Goal: Task Accomplishment & Management: Manage account settings

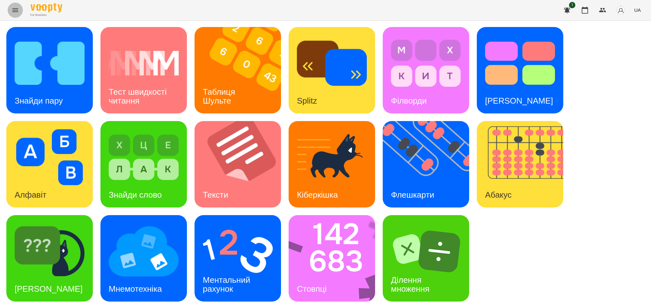
click at [16, 10] on icon "Menu" at bounding box center [15, 10] width 6 height 4
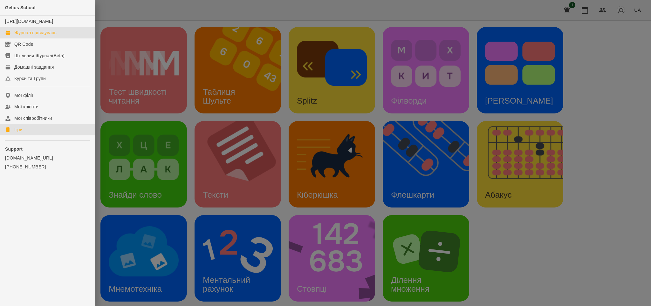
click at [33, 36] on div "Журнал відвідувань" at bounding box center [35, 33] width 42 height 6
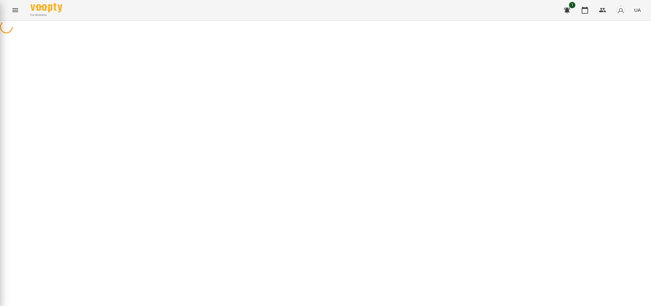
click at [33, 37] on div "Gelios School [URL][DOMAIN_NAME] Журнал відвідувань QR Code Шкільний Журнал(Bet…" at bounding box center [325, 153] width 651 height 306
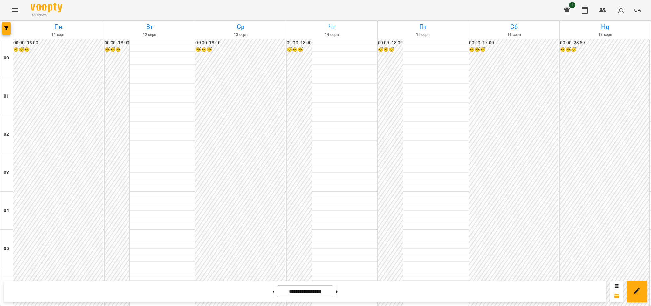
scroll to position [631, 0]
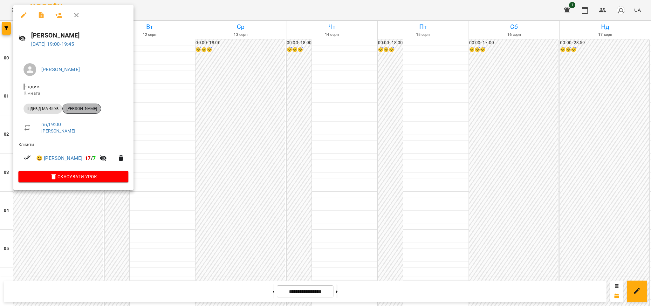
click at [80, 108] on span "[PERSON_NAME]" at bounding box center [82, 109] width 38 height 6
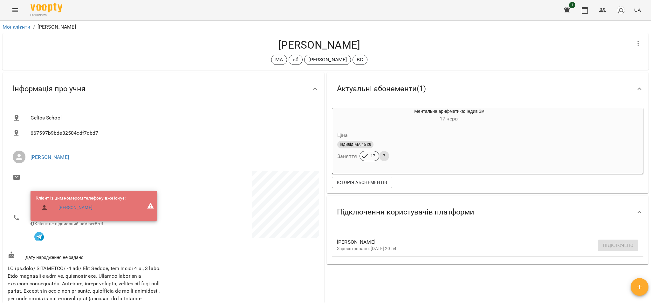
click at [305, 49] on h4 "[PERSON_NAME]" at bounding box center [319, 44] width 623 height 13
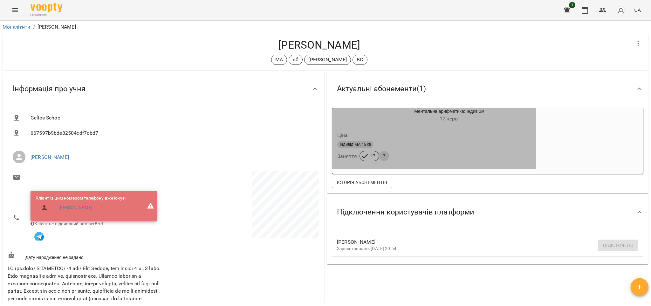
click at [390, 152] on div "індивід МА 45 хв Заняття 17 7" at bounding box center [434, 150] width 196 height 23
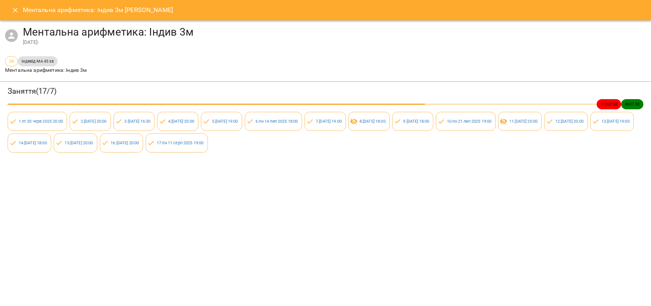
click at [14, 8] on icon "Close" at bounding box center [15, 10] width 8 height 8
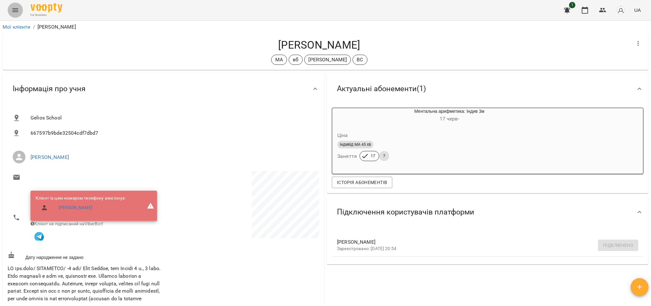
click at [17, 9] on icon "Menu" at bounding box center [15, 10] width 8 height 8
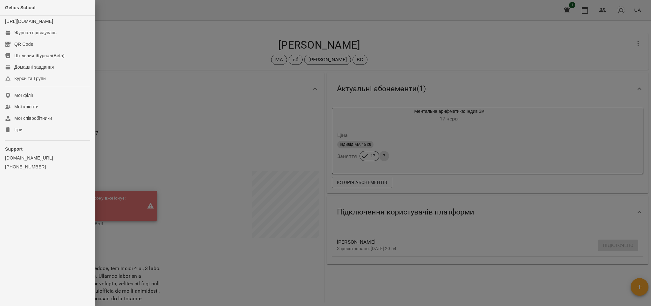
click at [162, 138] on div at bounding box center [325, 153] width 651 height 306
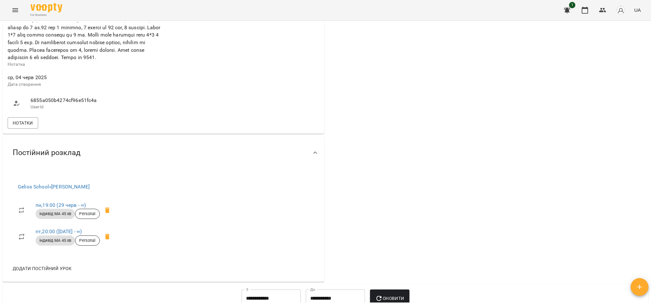
scroll to position [324, 0]
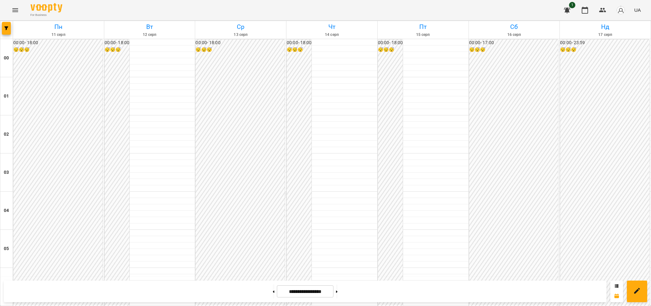
scroll to position [613, 0]
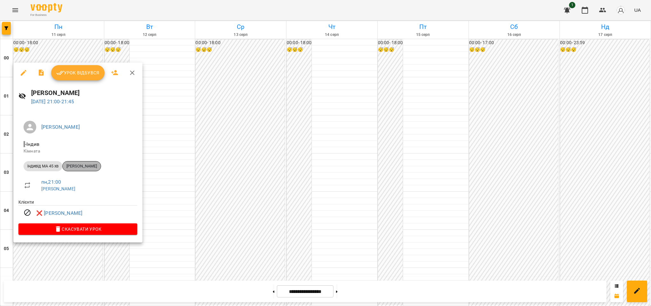
click at [83, 165] on span "[PERSON_NAME]" at bounding box center [82, 166] width 38 height 6
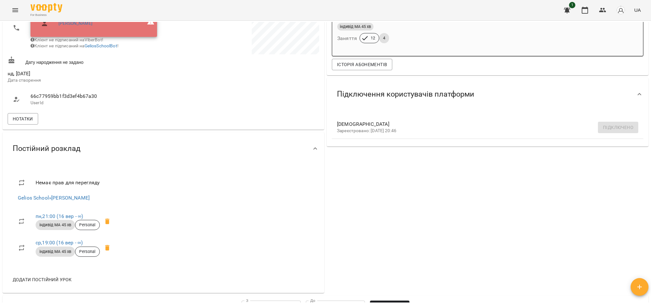
scroll to position [187, 0]
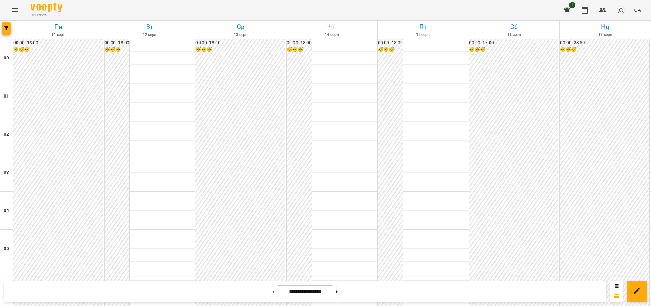
scroll to position [651, 0]
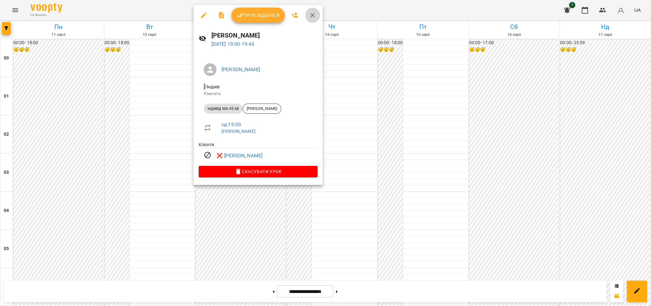
click at [312, 15] on icon "button" at bounding box center [312, 15] width 4 height 4
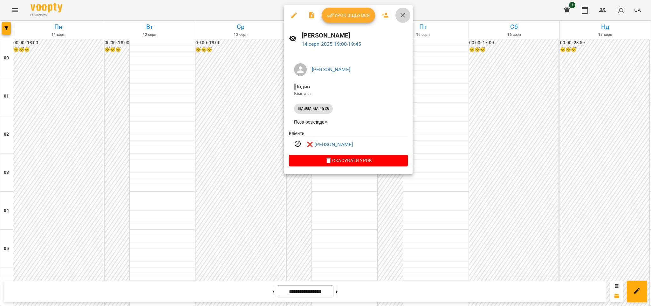
click at [402, 15] on icon "button" at bounding box center [402, 15] width 4 height 4
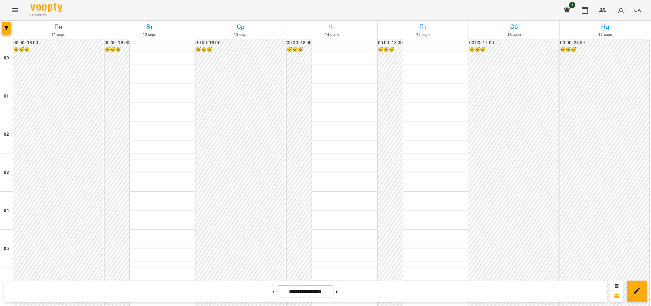
scroll to position [676, 0]
click at [273, 291] on icon at bounding box center [274, 291] width 2 height 2
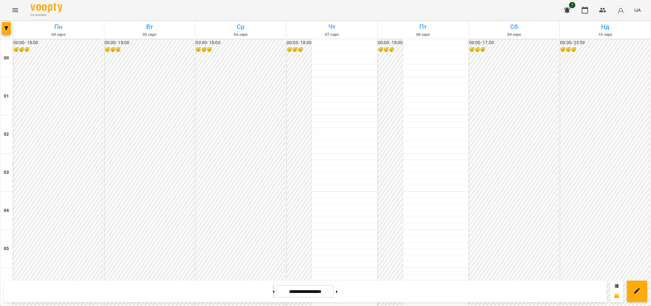
click at [273, 291] on icon at bounding box center [274, 291] width 2 height 2
type input "**********"
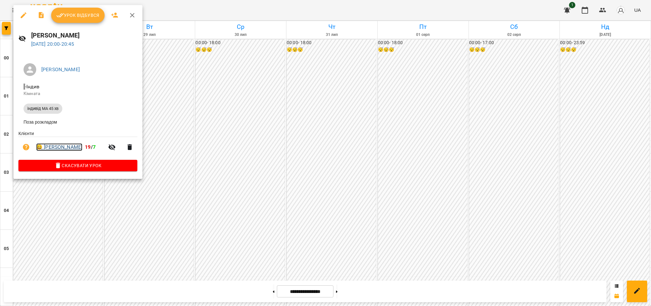
click at [64, 148] on link "😀 [PERSON_NAME]" at bounding box center [59, 147] width 46 height 8
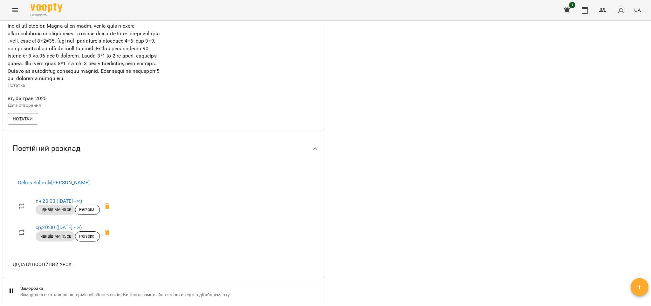
scroll to position [296, 0]
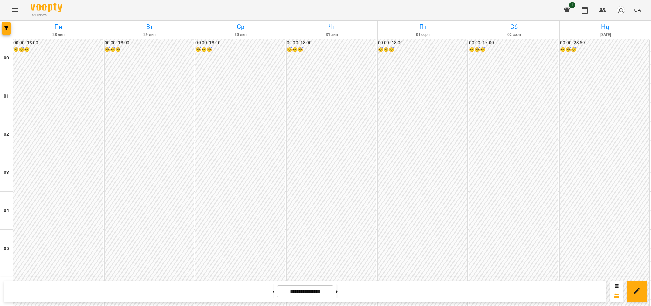
scroll to position [631, 0]
click at [337, 293] on button at bounding box center [337, 291] width 2 height 14
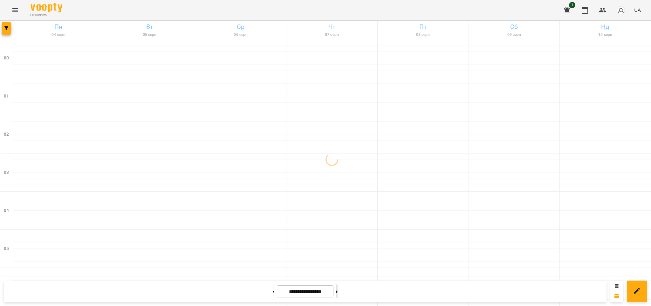
click at [337, 293] on button at bounding box center [337, 291] width 2 height 14
type input "**********"
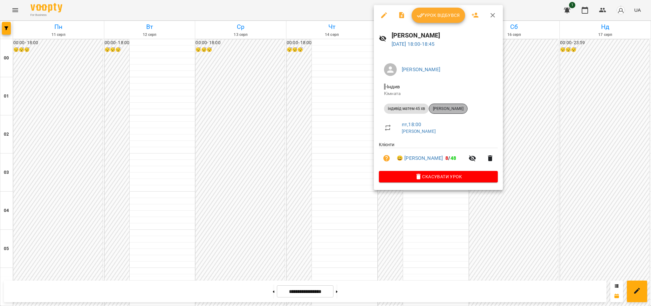
click at [445, 109] on span "[PERSON_NAME]" at bounding box center [448, 109] width 38 height 6
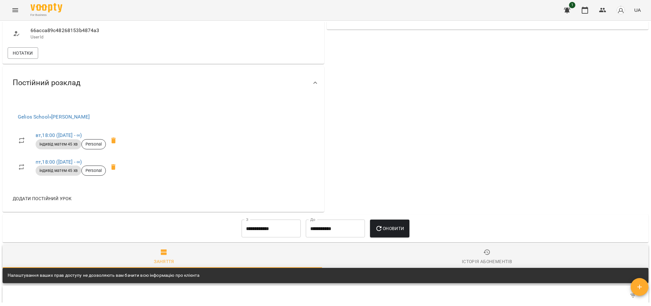
scroll to position [236, 0]
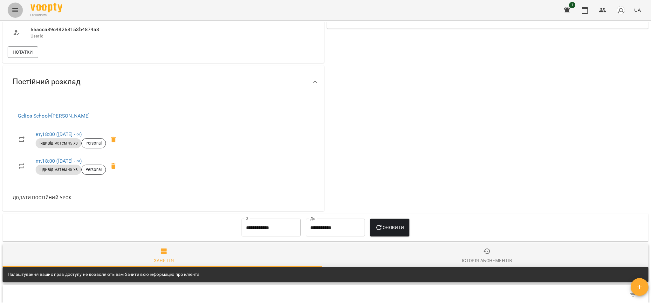
click at [14, 10] on icon "Menu" at bounding box center [15, 10] width 6 height 4
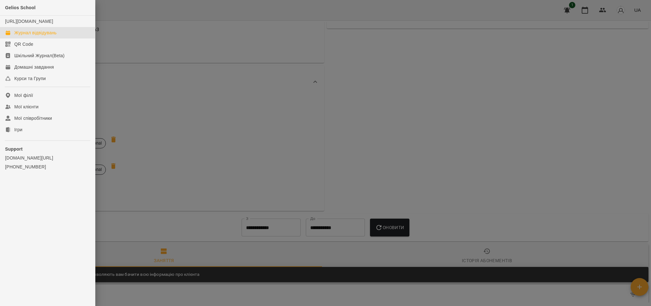
click at [31, 34] on link "Журнал відвідувань" at bounding box center [47, 32] width 95 height 11
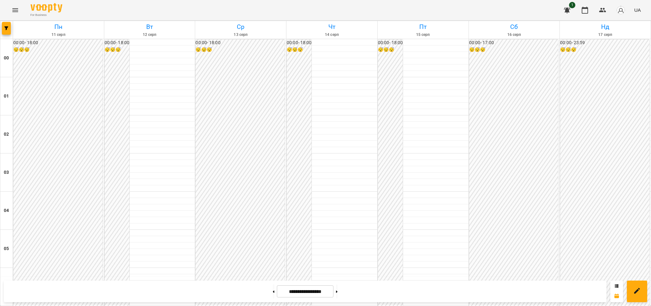
scroll to position [676, 0]
